Goal: Download file/media

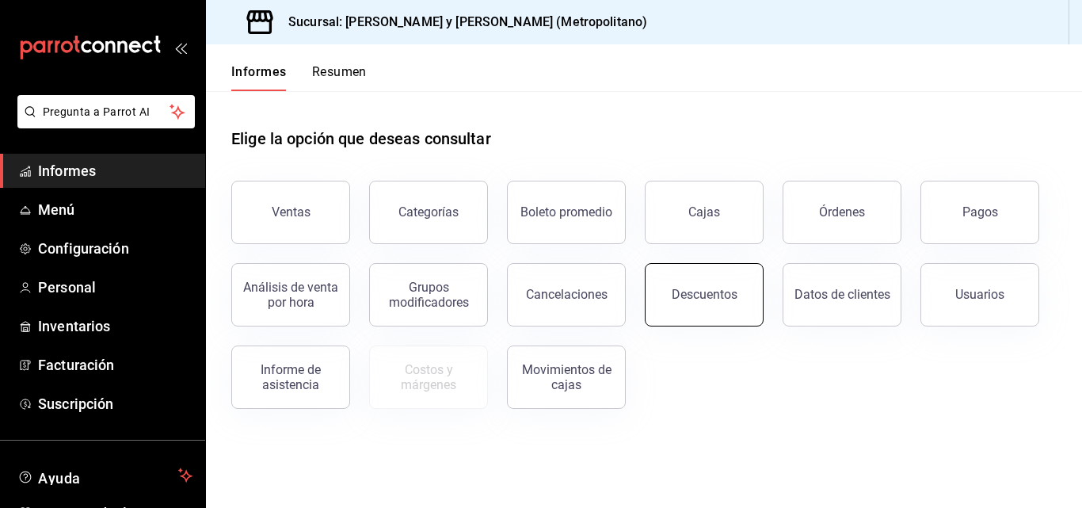
click at [684, 303] on button "Descuentos" at bounding box center [704, 294] width 119 height 63
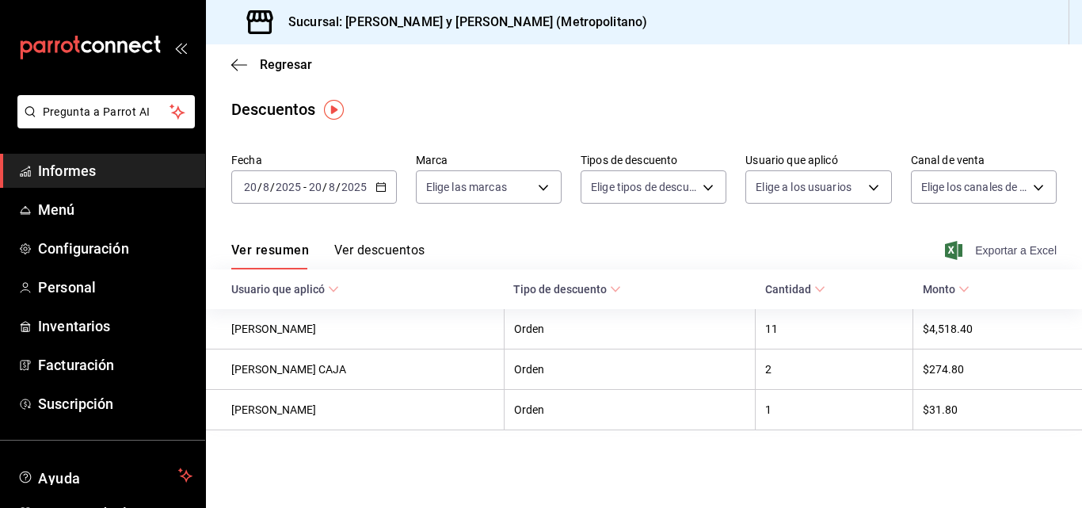
click at [999, 246] on font "Exportar a Excel" at bounding box center [1016, 250] width 82 height 13
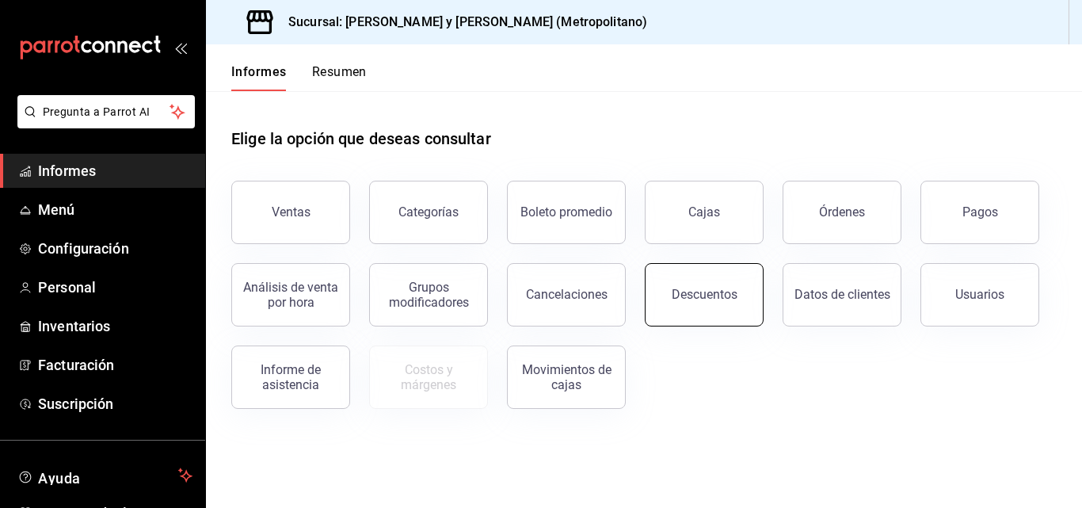
click at [717, 295] on font "Descuentos" at bounding box center [705, 294] width 66 height 15
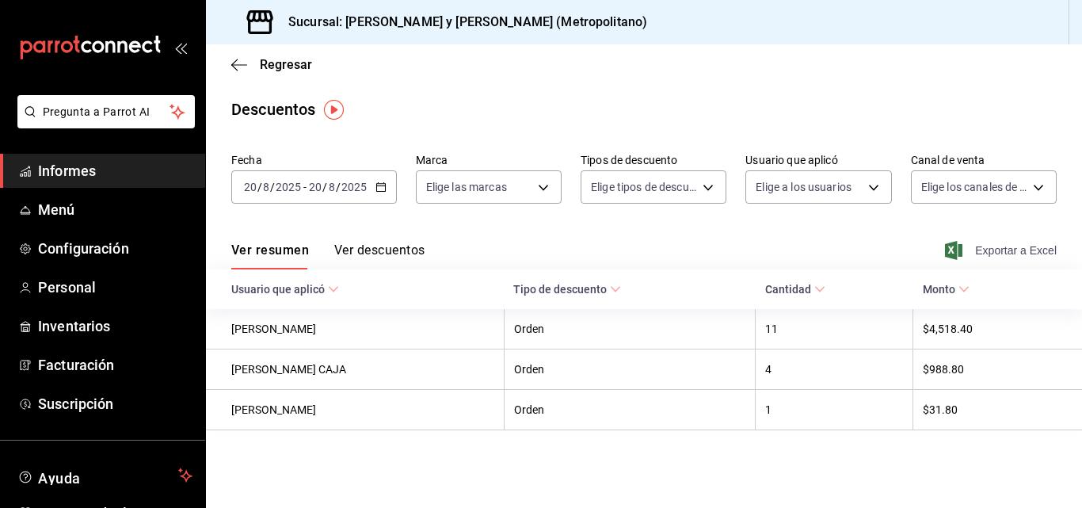
click at [1019, 250] on font "Exportar a Excel" at bounding box center [1016, 250] width 82 height 13
